Goal: Information Seeking & Learning: Find specific fact

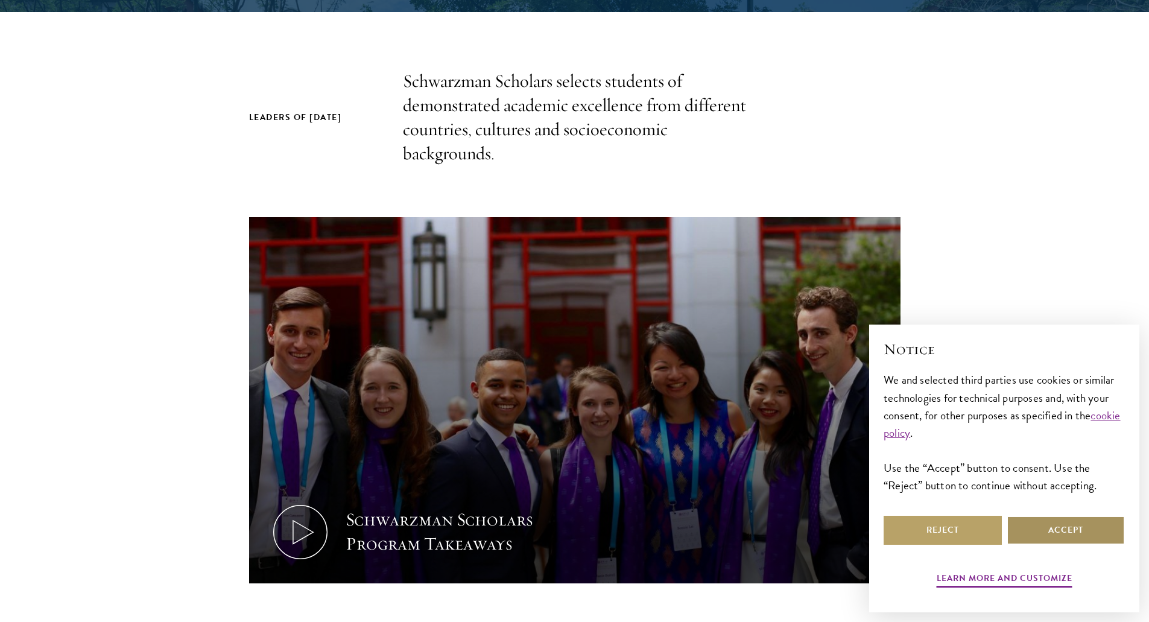
click at [1054, 526] on button "Accept" at bounding box center [1065, 529] width 118 height 29
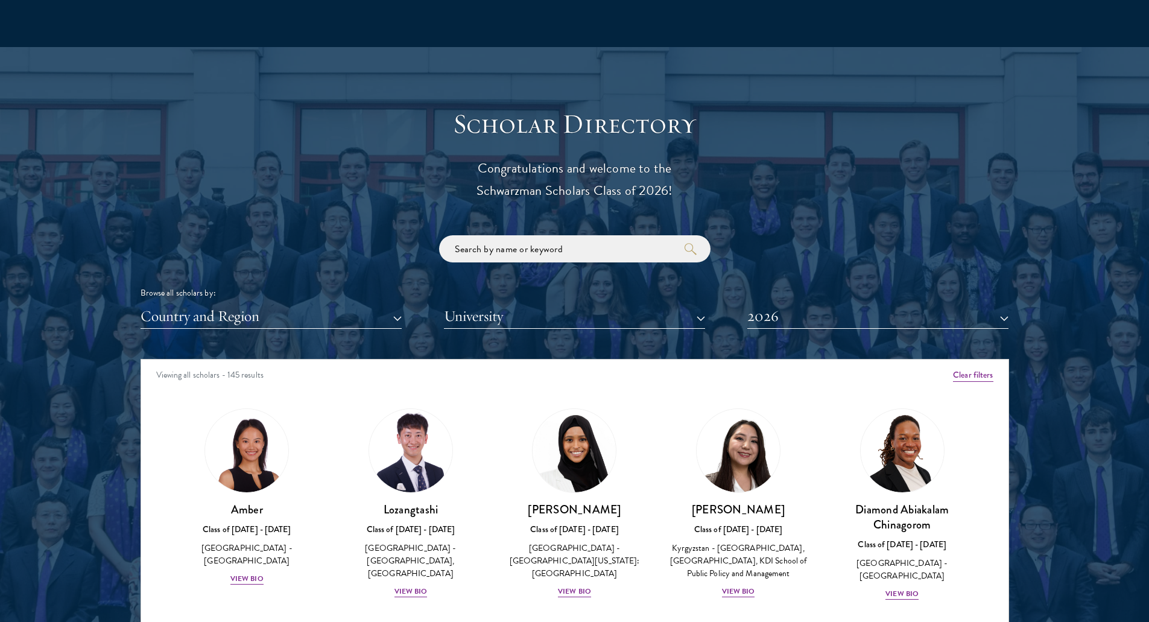
scroll to position [1447, 0]
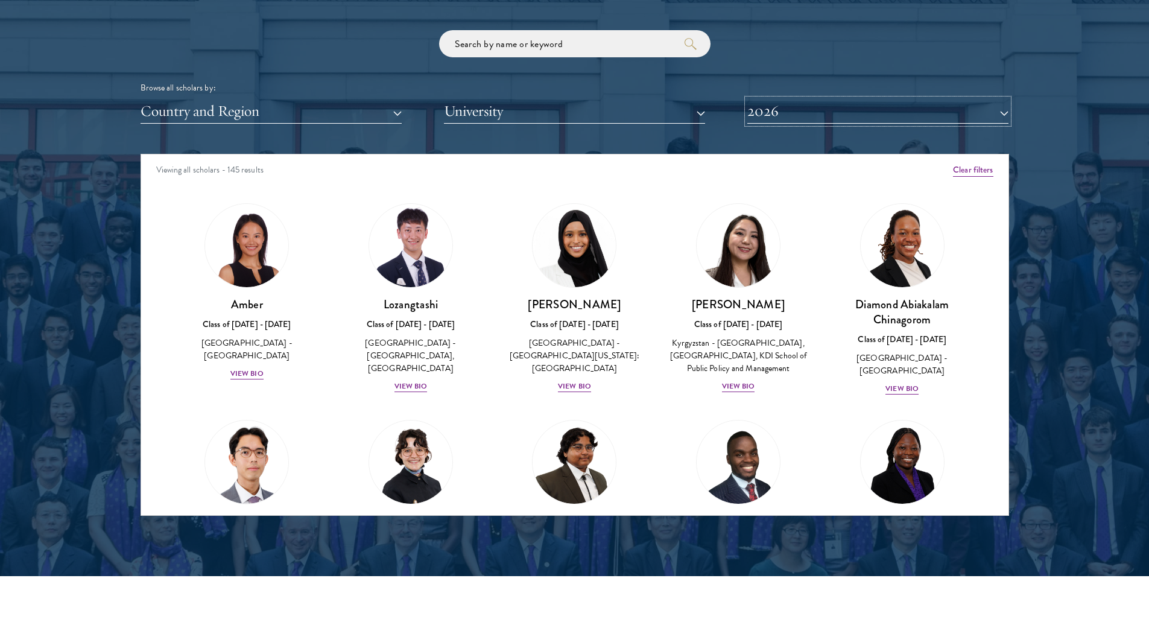
click at [779, 111] on button "2026" at bounding box center [877, 111] width 261 height 25
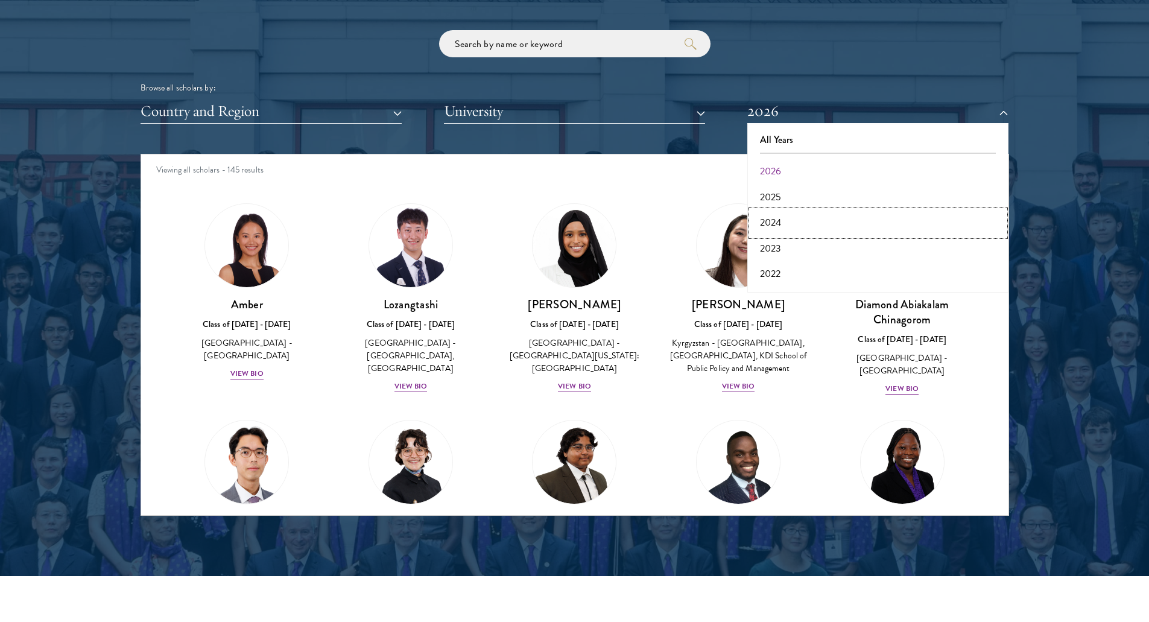
click at [781, 227] on button "2024" at bounding box center [878, 222] width 254 height 25
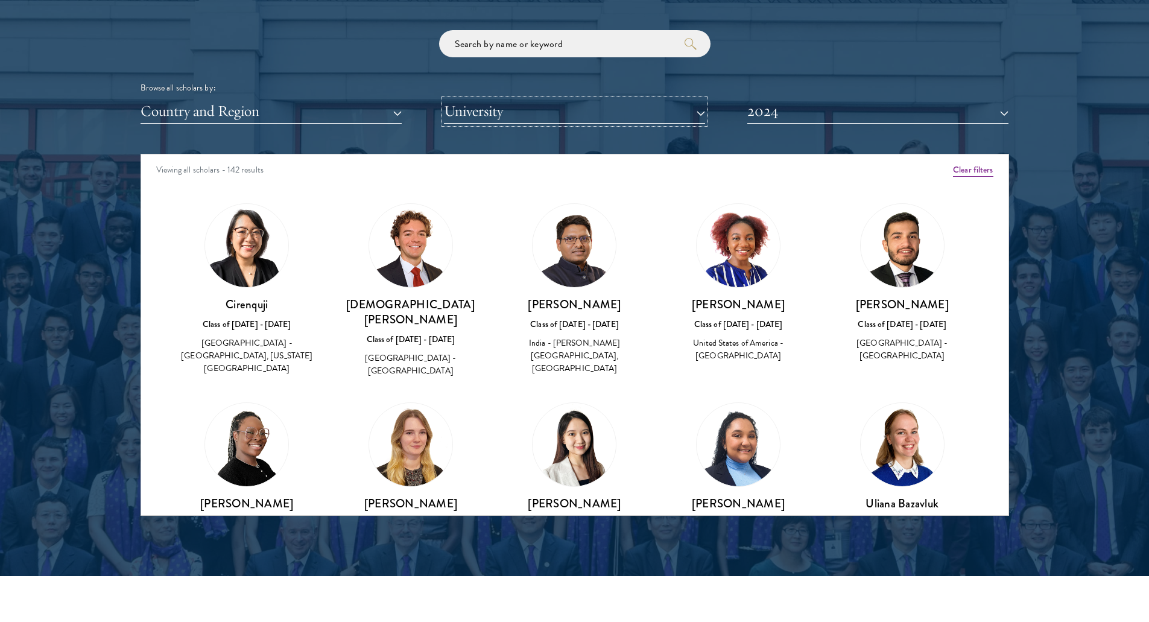
click at [461, 118] on button "University" at bounding box center [574, 111] width 261 height 25
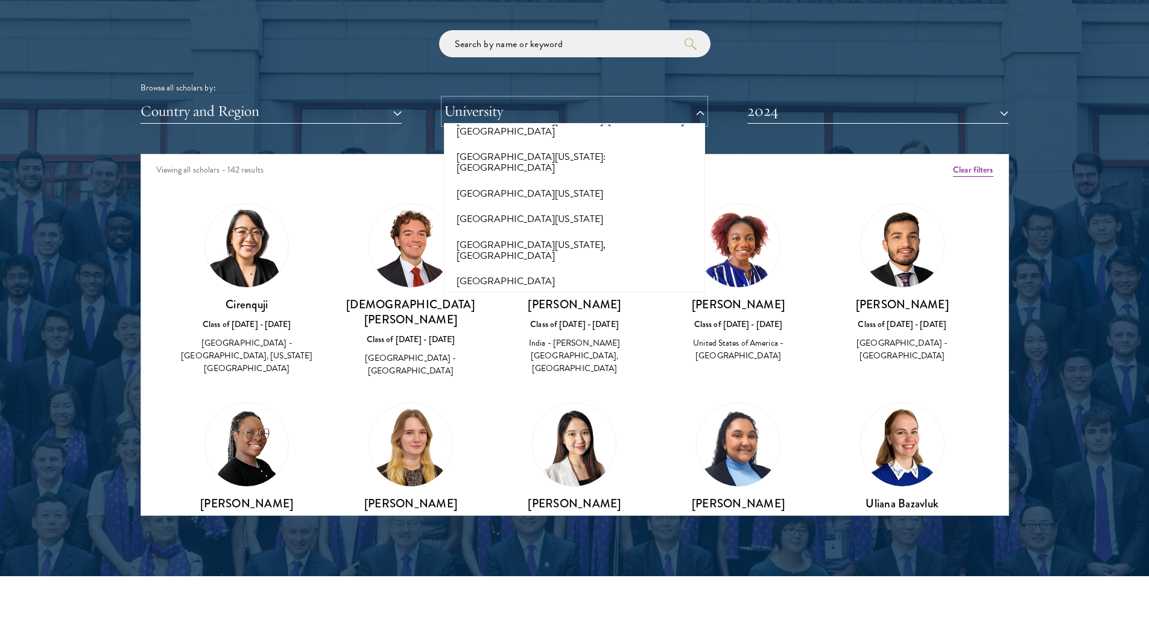
scroll to position [10237, 0]
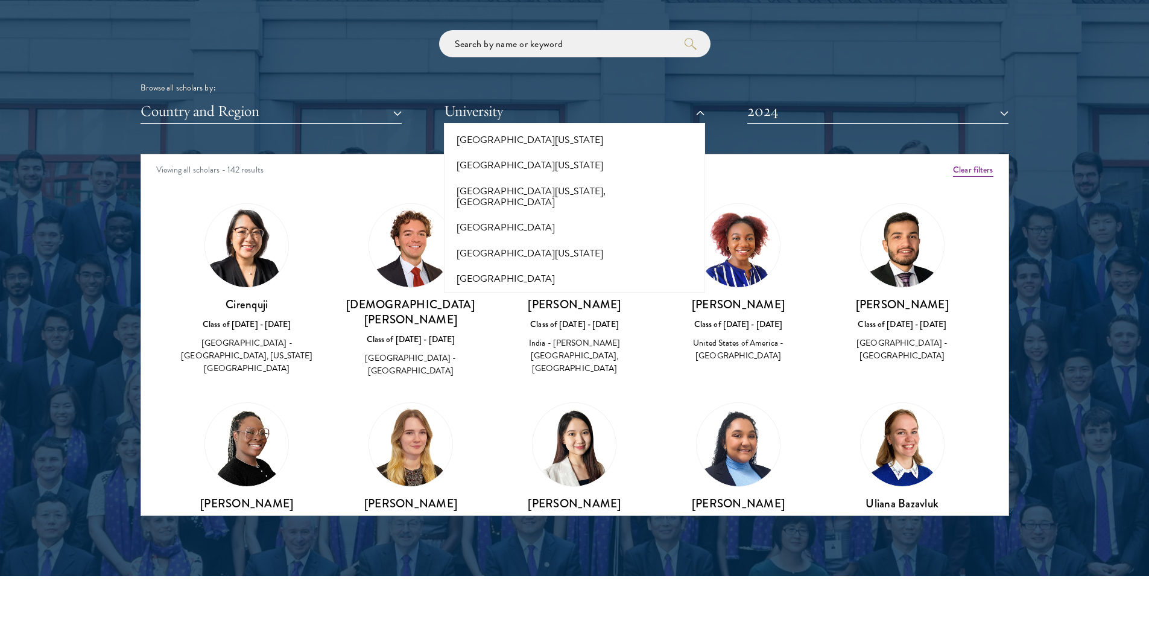
click at [586, 532] on button "[GEOGRAPHIC_DATA][US_STATE]" at bounding box center [574, 544] width 254 height 25
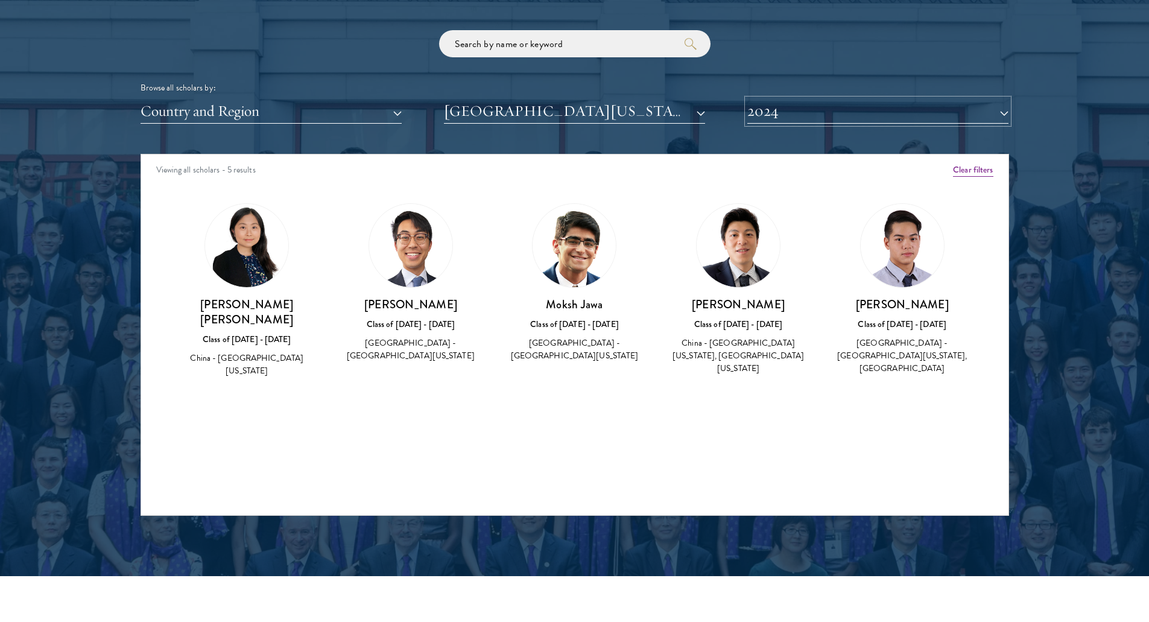
click at [781, 110] on button "2024" at bounding box center [877, 111] width 261 height 25
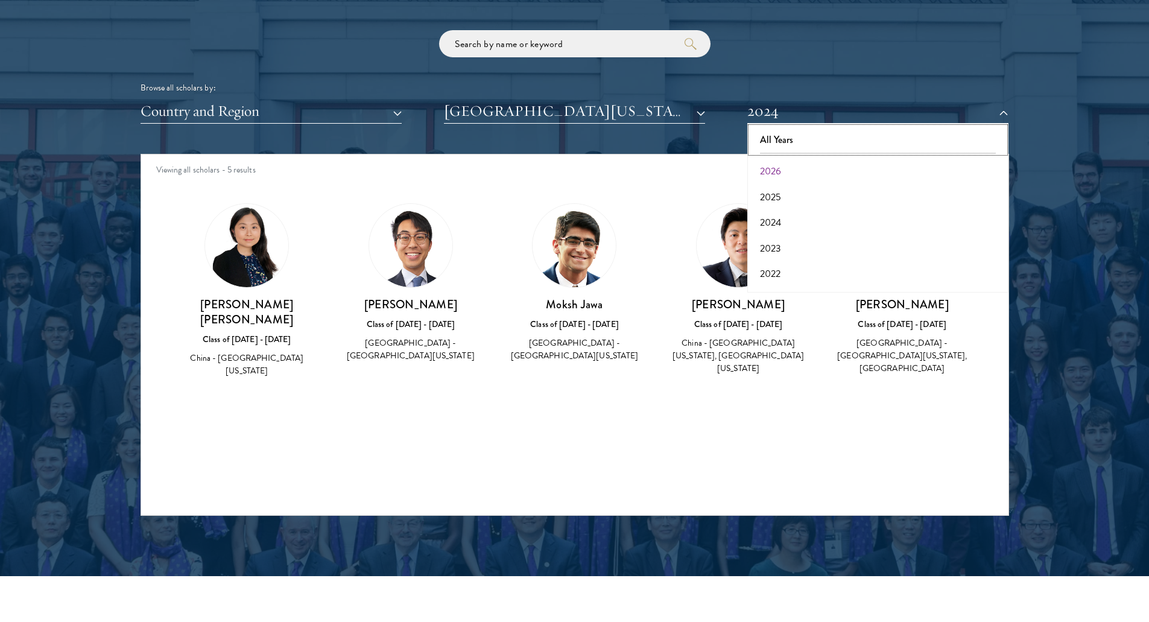
click at [801, 136] on button "All Years" at bounding box center [878, 139] width 254 height 25
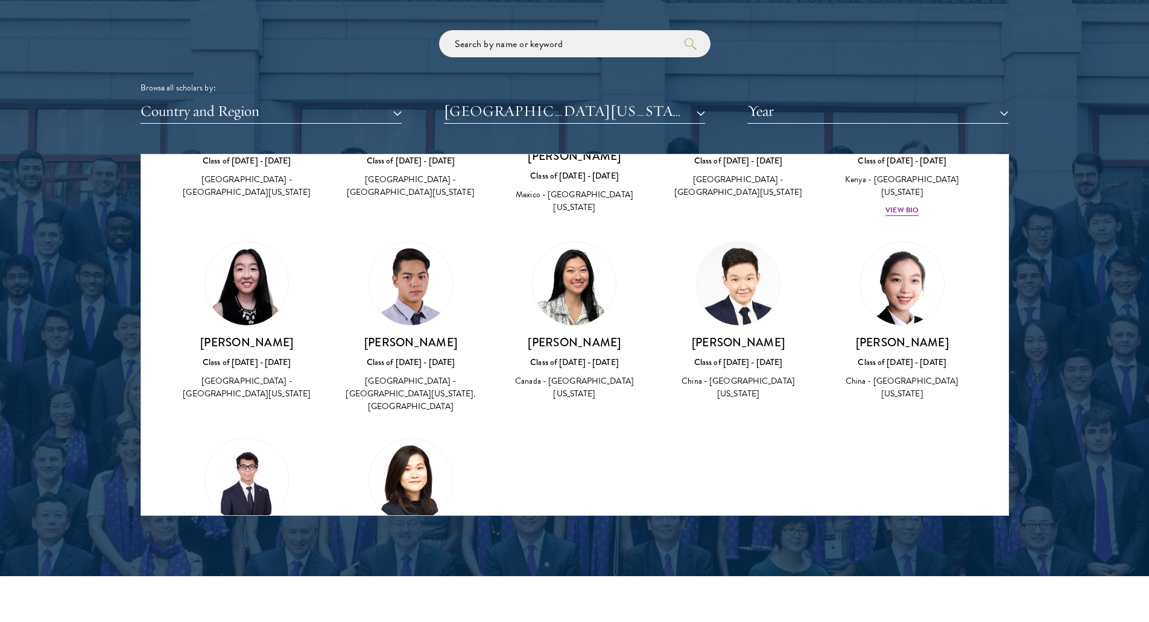
scroll to position [784, 0]
